Goal: Check status: Check status

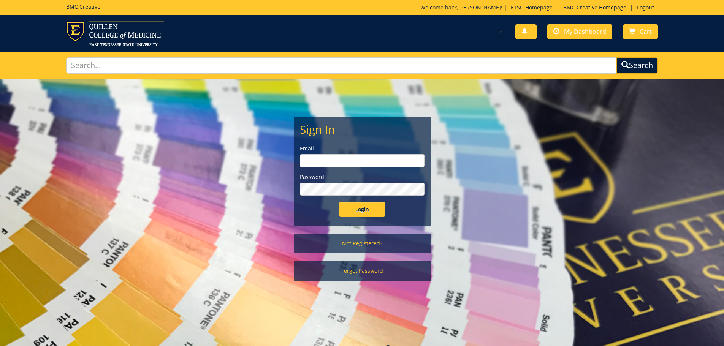
type input "[EMAIL_ADDRESS][DOMAIN_NAME]"
click at [373, 210] on input "Login" at bounding box center [362, 209] width 46 height 15
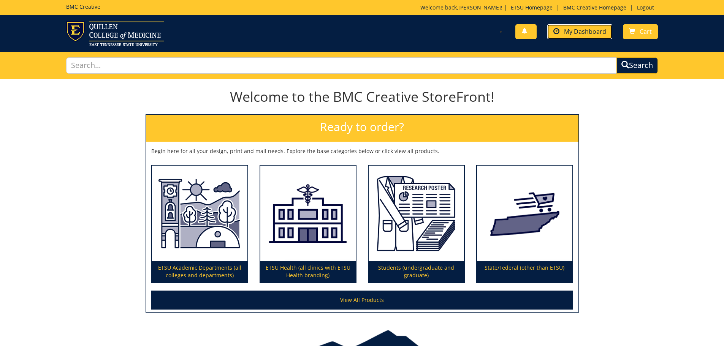
click at [570, 33] on span "My Dashboard" at bounding box center [585, 31] width 42 height 8
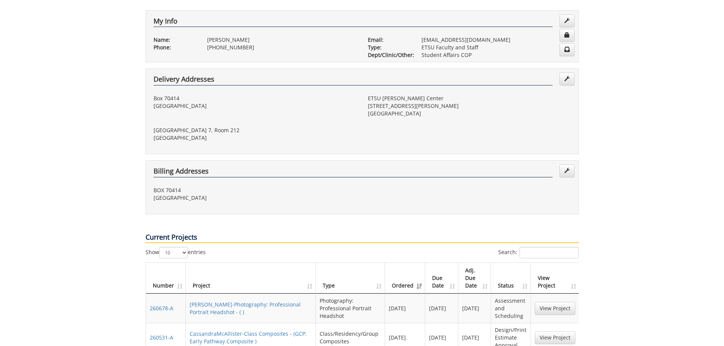
scroll to position [190, 0]
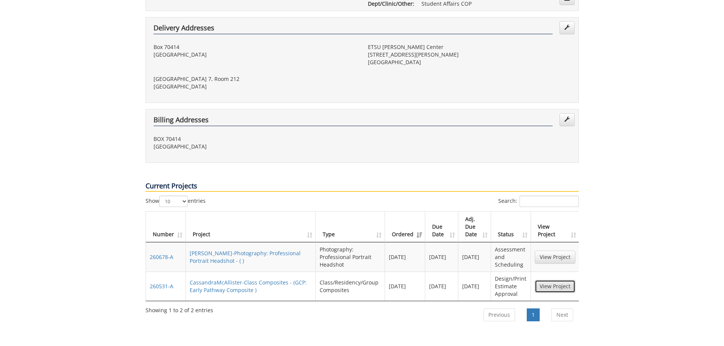
click at [555, 280] on link "View Project" at bounding box center [554, 286] width 41 height 13
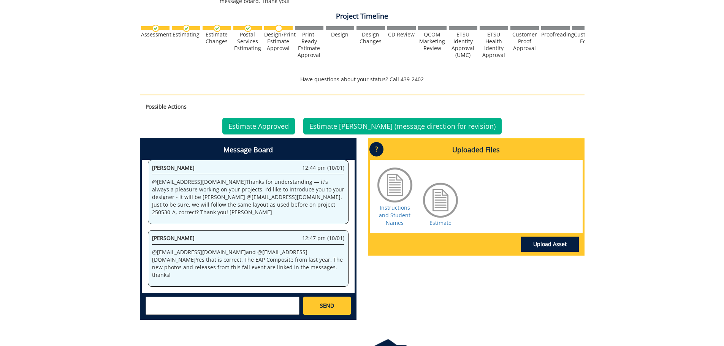
scroll to position [266, 0]
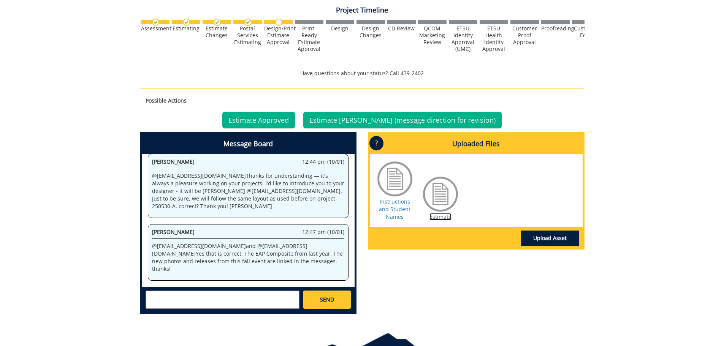
click at [445, 215] on link "Estimate" at bounding box center [440, 216] width 22 height 7
click at [280, 118] on link "Estimate Approved" at bounding box center [258, 120] width 73 height 17
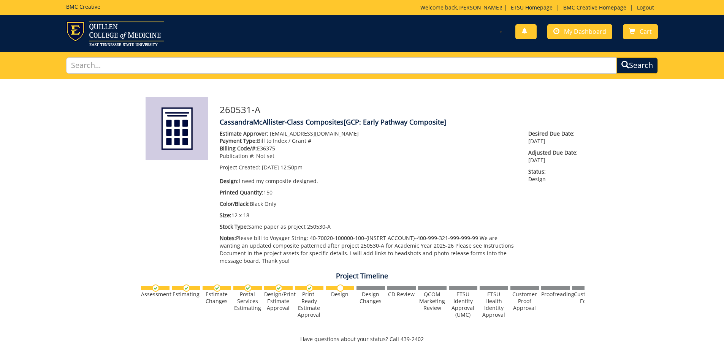
scroll to position [357, 0]
